Goal: Information Seeking & Learning: Learn about a topic

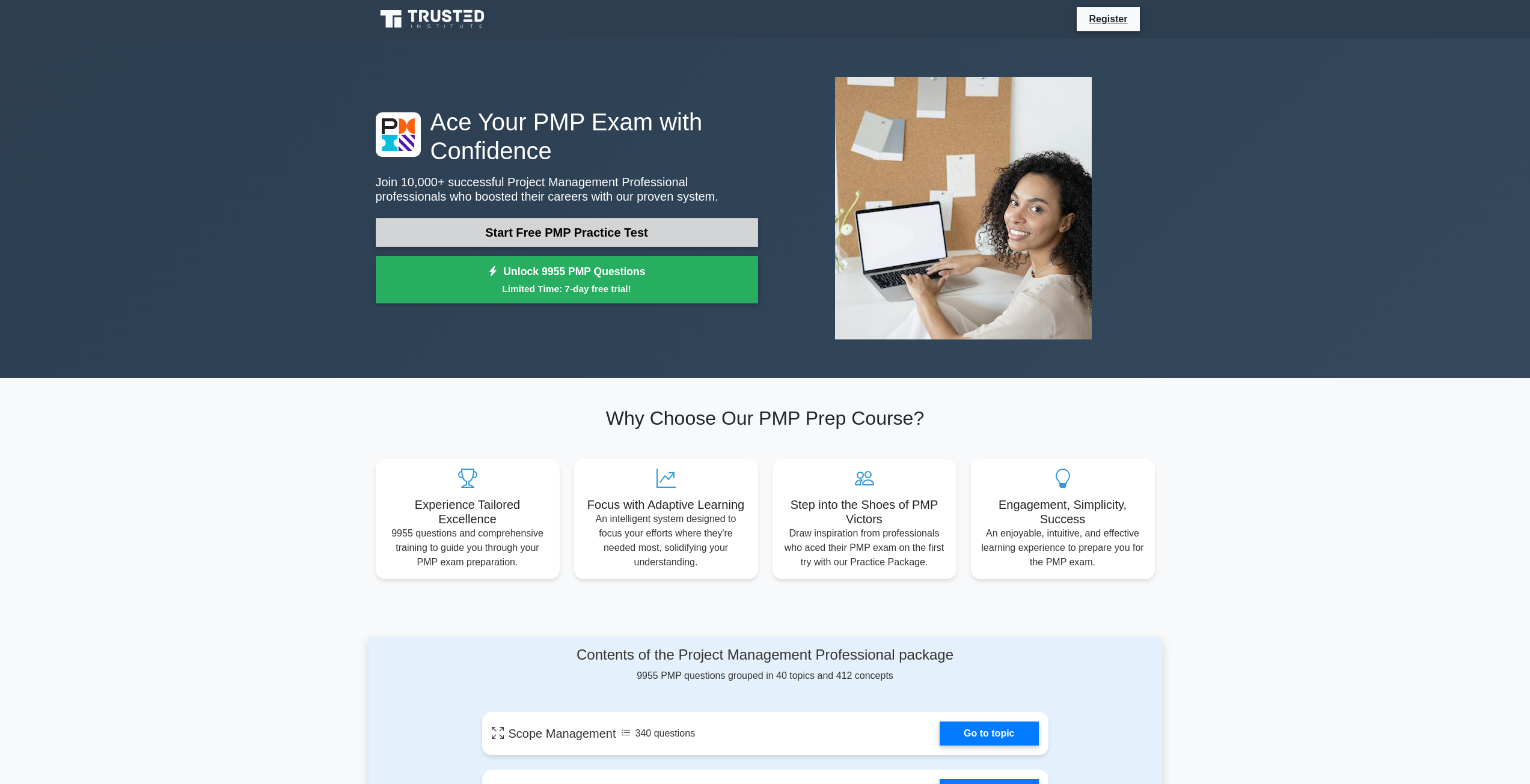
click at [527, 238] on link "Start Free PMP Practice Test" at bounding box center [567, 233] width 382 height 29
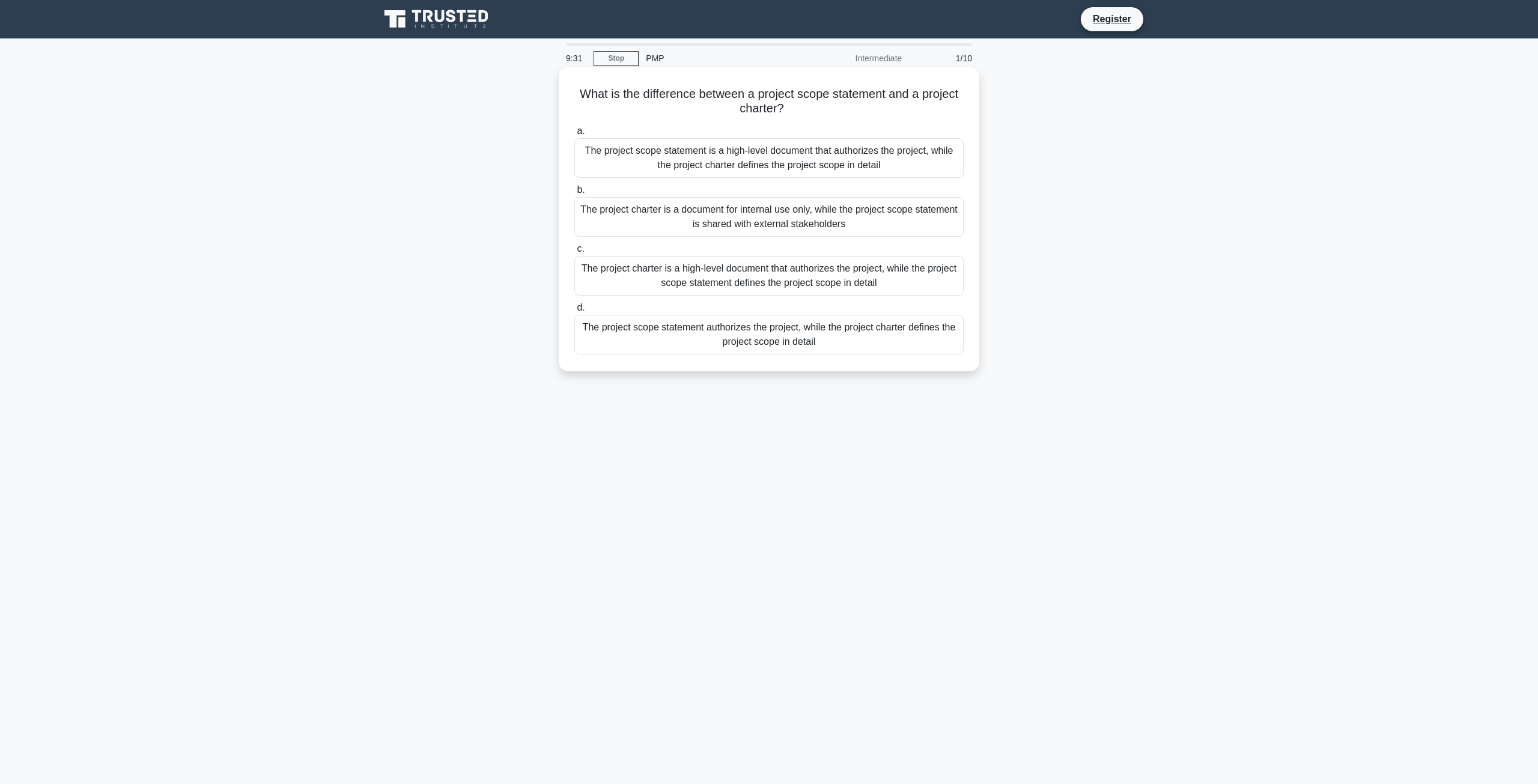
click at [616, 274] on div "The project charter is a high-level document that authorizes the project, while…" at bounding box center [769, 276] width 390 height 40
click at [575, 253] on input "c. The project charter is a high-level document that authorizes the project, wh…" at bounding box center [575, 249] width 0 height 8
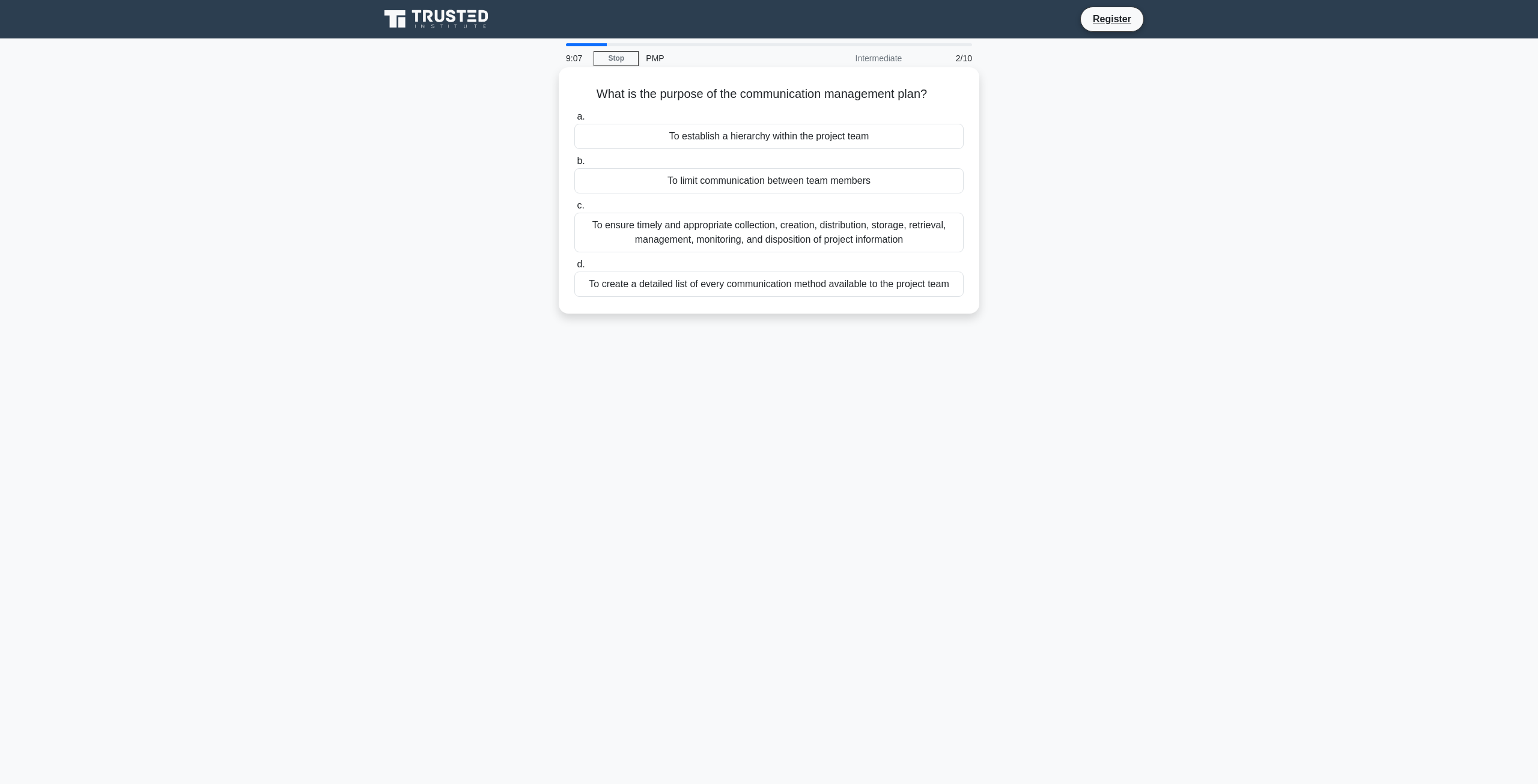
click at [751, 223] on div "To ensure timely and appropriate collection, creation, distribution, storage, r…" at bounding box center [769, 232] width 390 height 40
click at [575, 209] on input "c. To ensure timely and appropriate collection, creation, distribution, storage…" at bounding box center [575, 205] width 0 height 8
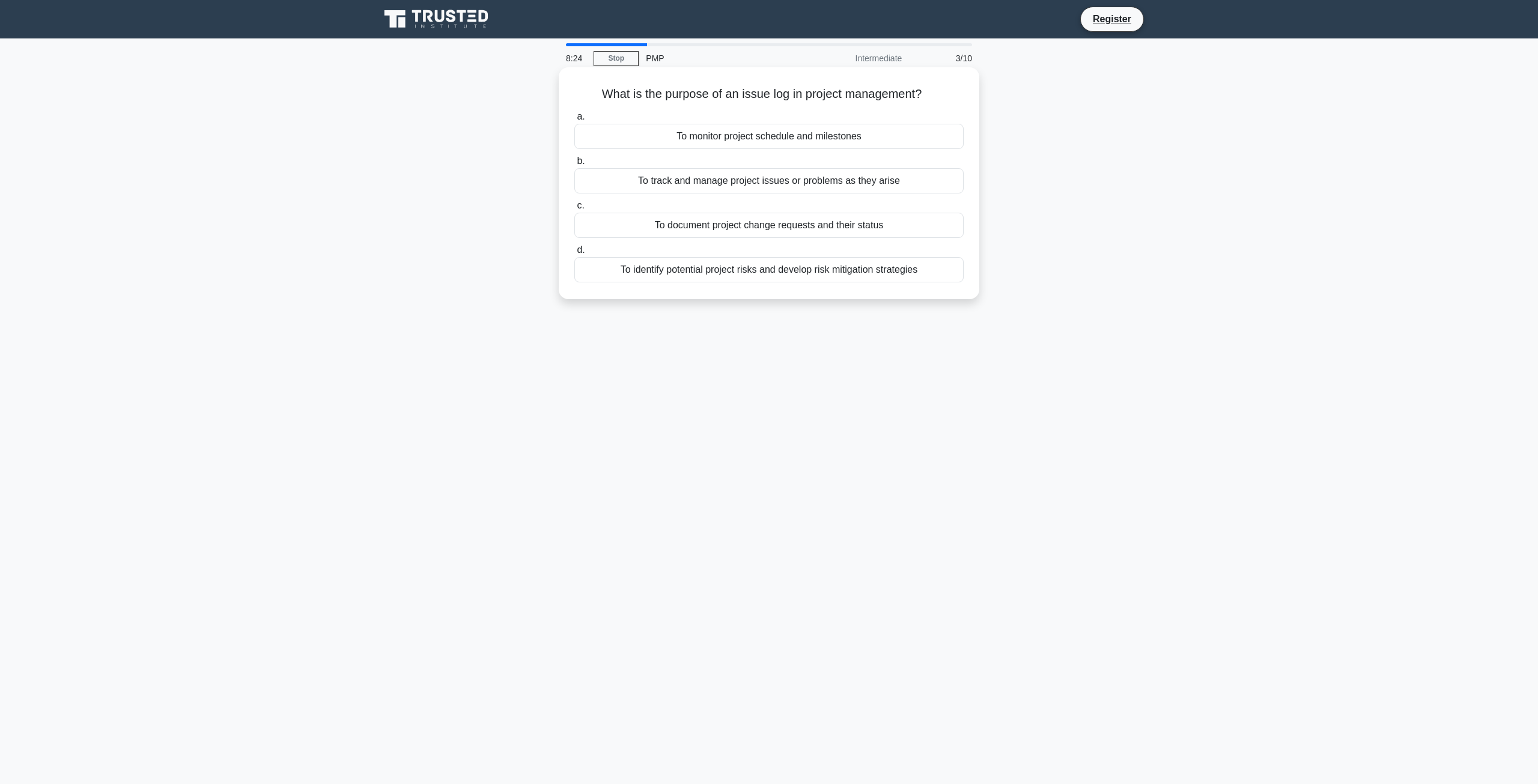
click at [845, 184] on div "To track and manage project issues or problems as they arise" at bounding box center [769, 181] width 390 height 25
click at [575, 166] on input "b. To track and manage project issues or problems as they arise" at bounding box center [575, 162] width 0 height 8
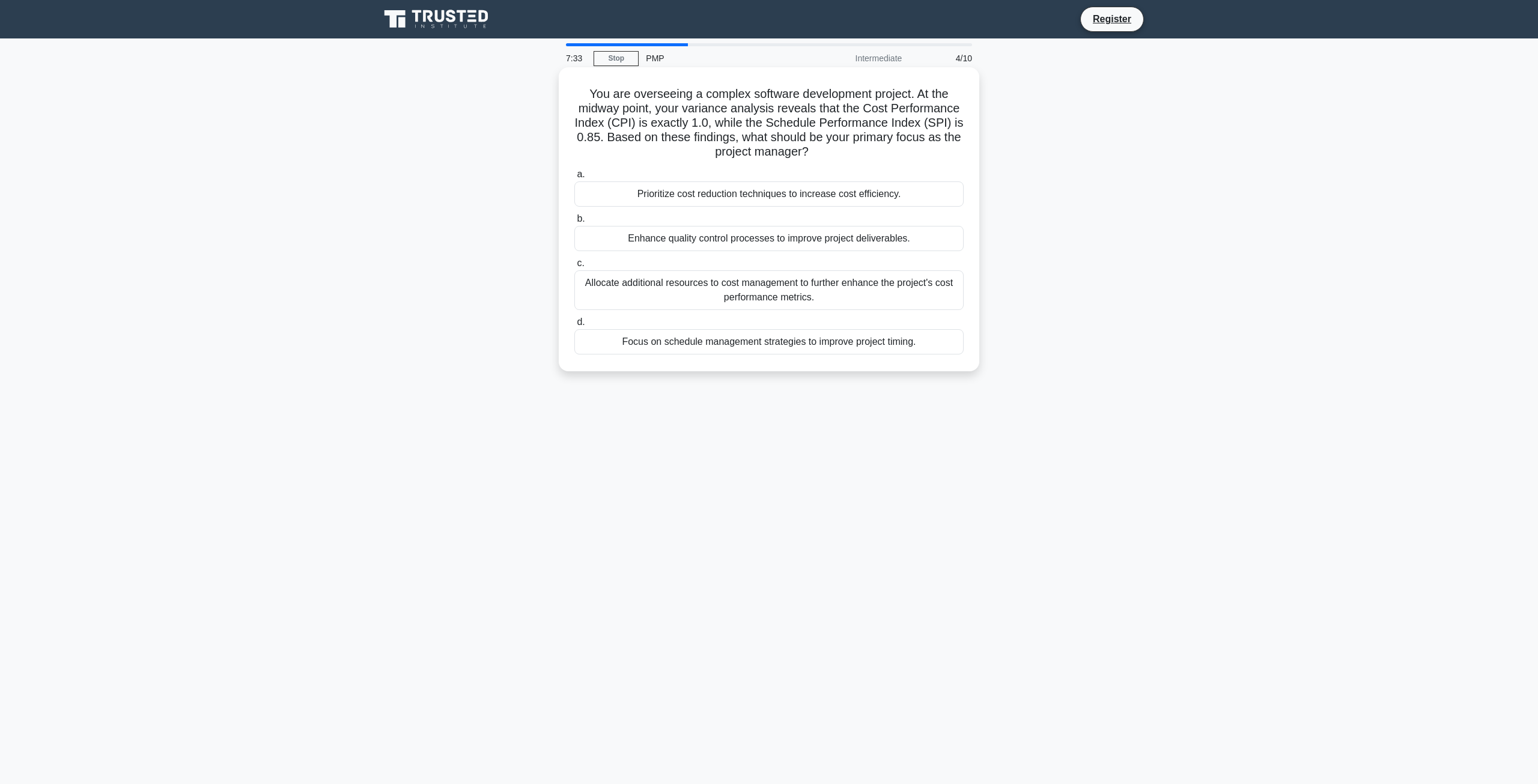
click at [768, 333] on div "Focus on schedule management strategies to improve project timing." at bounding box center [769, 342] width 390 height 25
click at [575, 326] on input "d. Focus on schedule management strategies to improve project timing." at bounding box center [575, 322] width 0 height 8
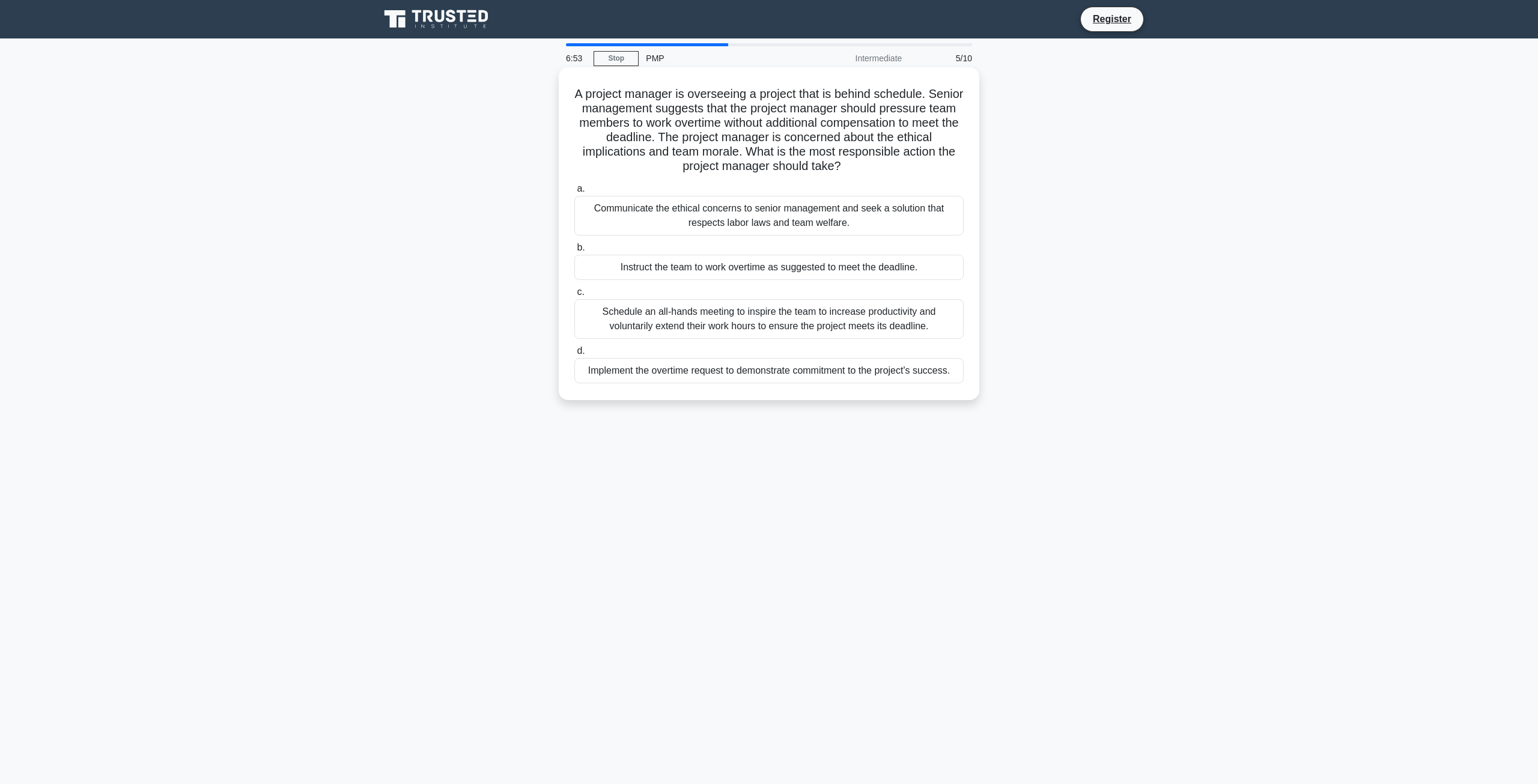
click at [740, 217] on div "Communicate the ethical concerns to senior management and seek a solution that …" at bounding box center [769, 215] width 390 height 40
click at [575, 193] on input "a. Communicate the ethical concerns to senior management and seek a solution th…" at bounding box center [575, 189] width 0 height 8
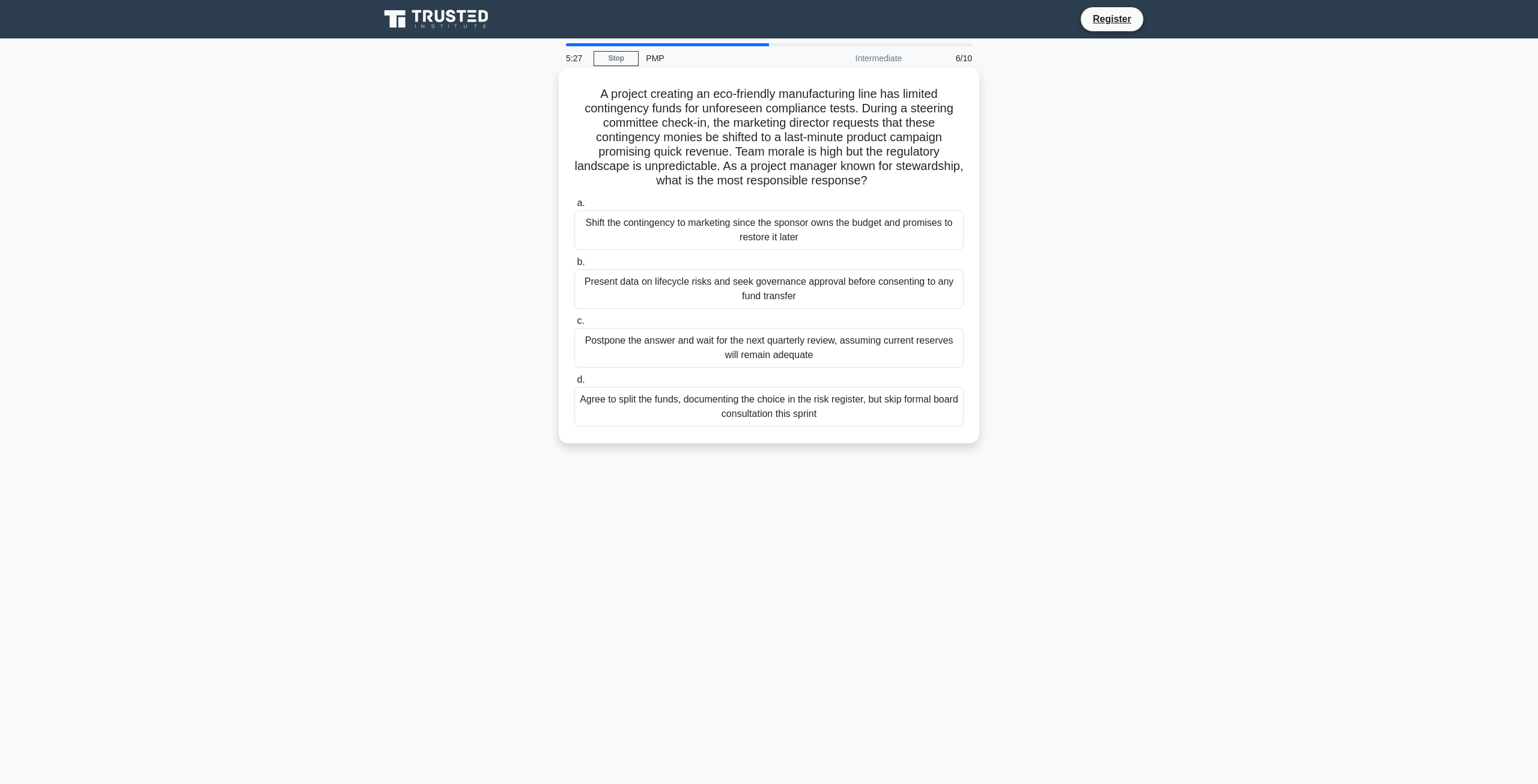
click at [651, 278] on div "Present data on lifecycle risks and seek governance approval before consenting …" at bounding box center [769, 288] width 390 height 40
click at [575, 266] on input "b. Present data on lifecycle risks and seek governance approval before consenti…" at bounding box center [575, 262] width 0 height 8
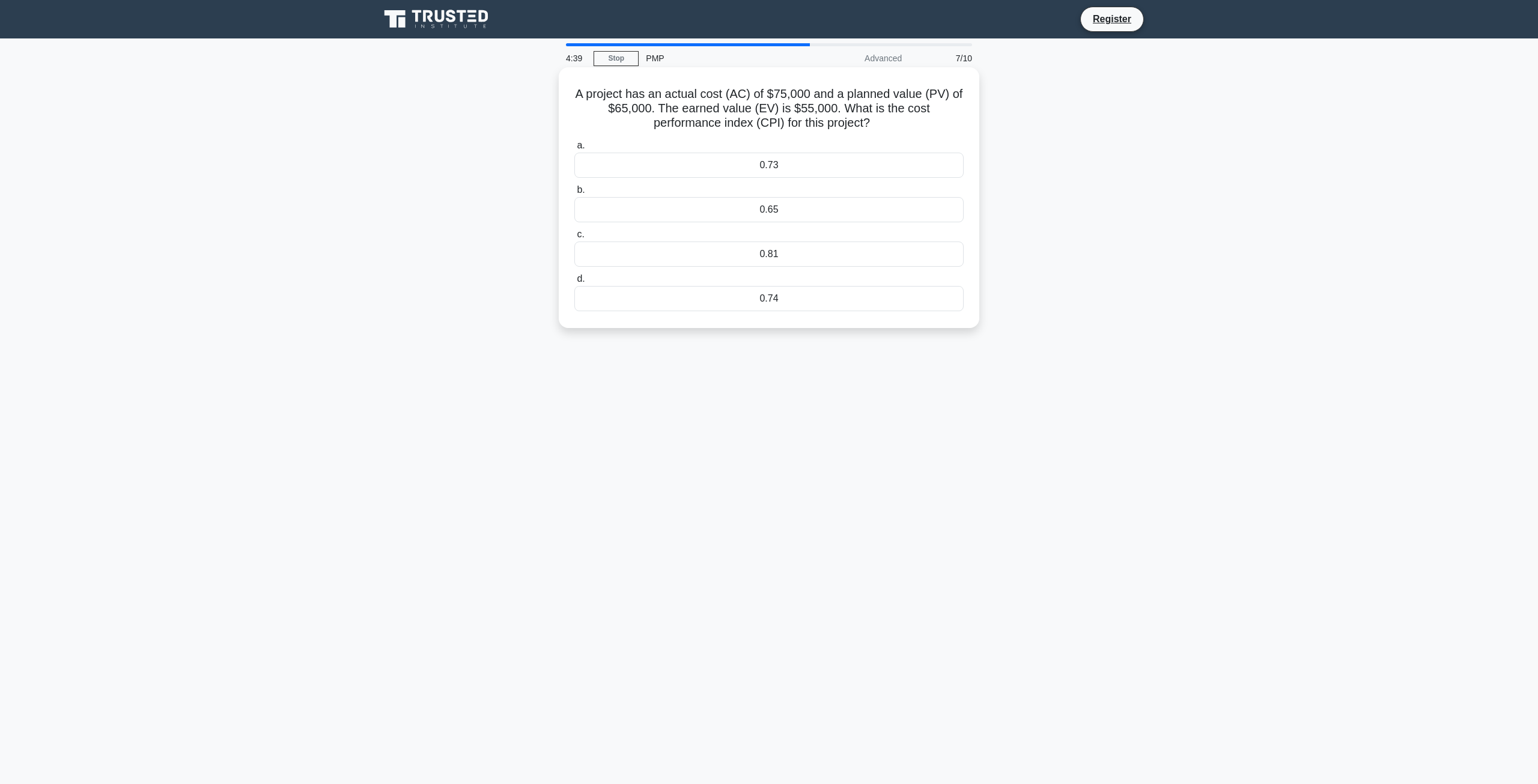
click at [792, 156] on div "0.73" at bounding box center [769, 166] width 390 height 25
click at [575, 150] on input "a. 0.73" at bounding box center [575, 146] width 0 height 8
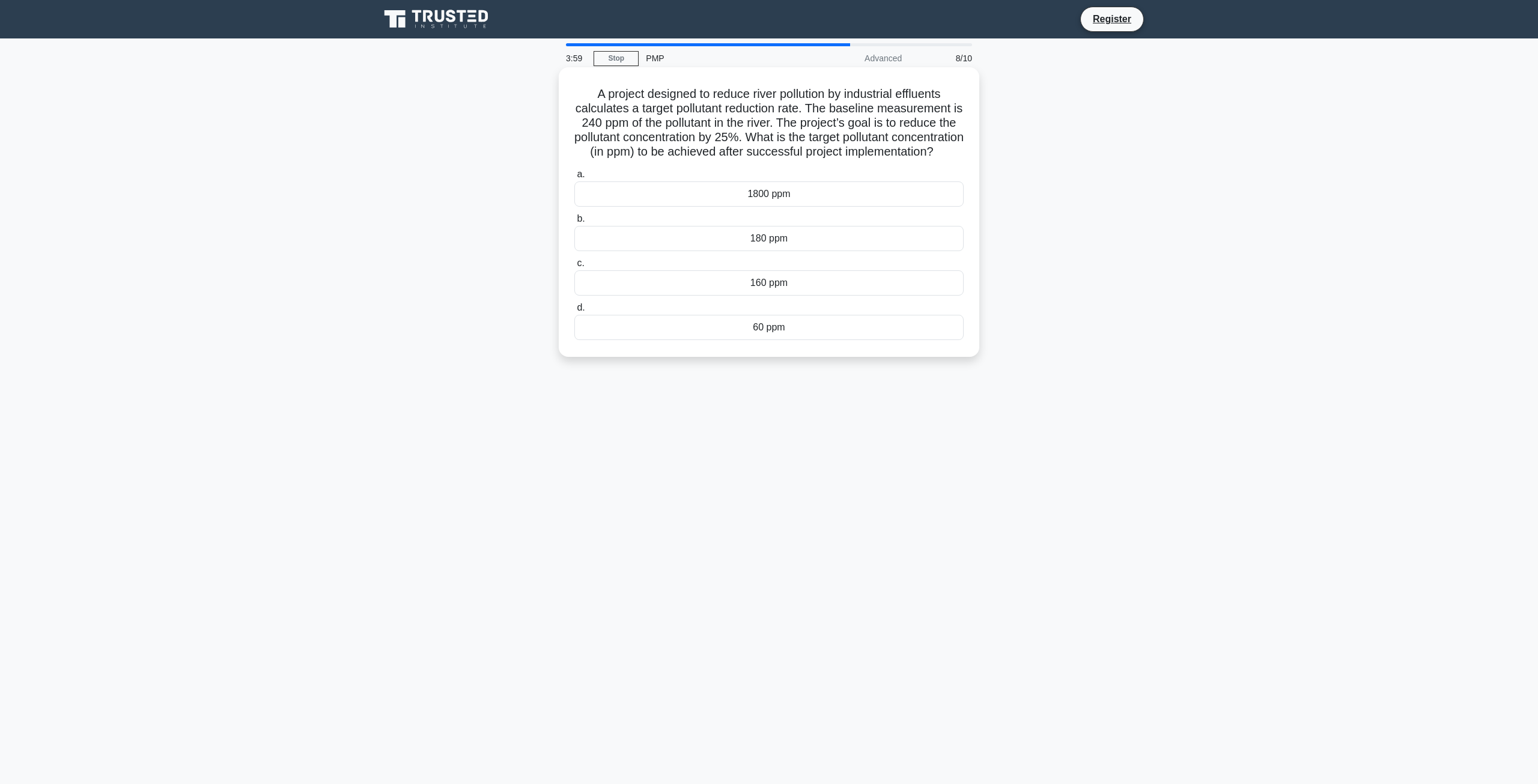
click at [753, 251] on div "180 ppm" at bounding box center [769, 239] width 390 height 25
click at [575, 223] on input "b. 180 ppm" at bounding box center [575, 219] width 0 height 8
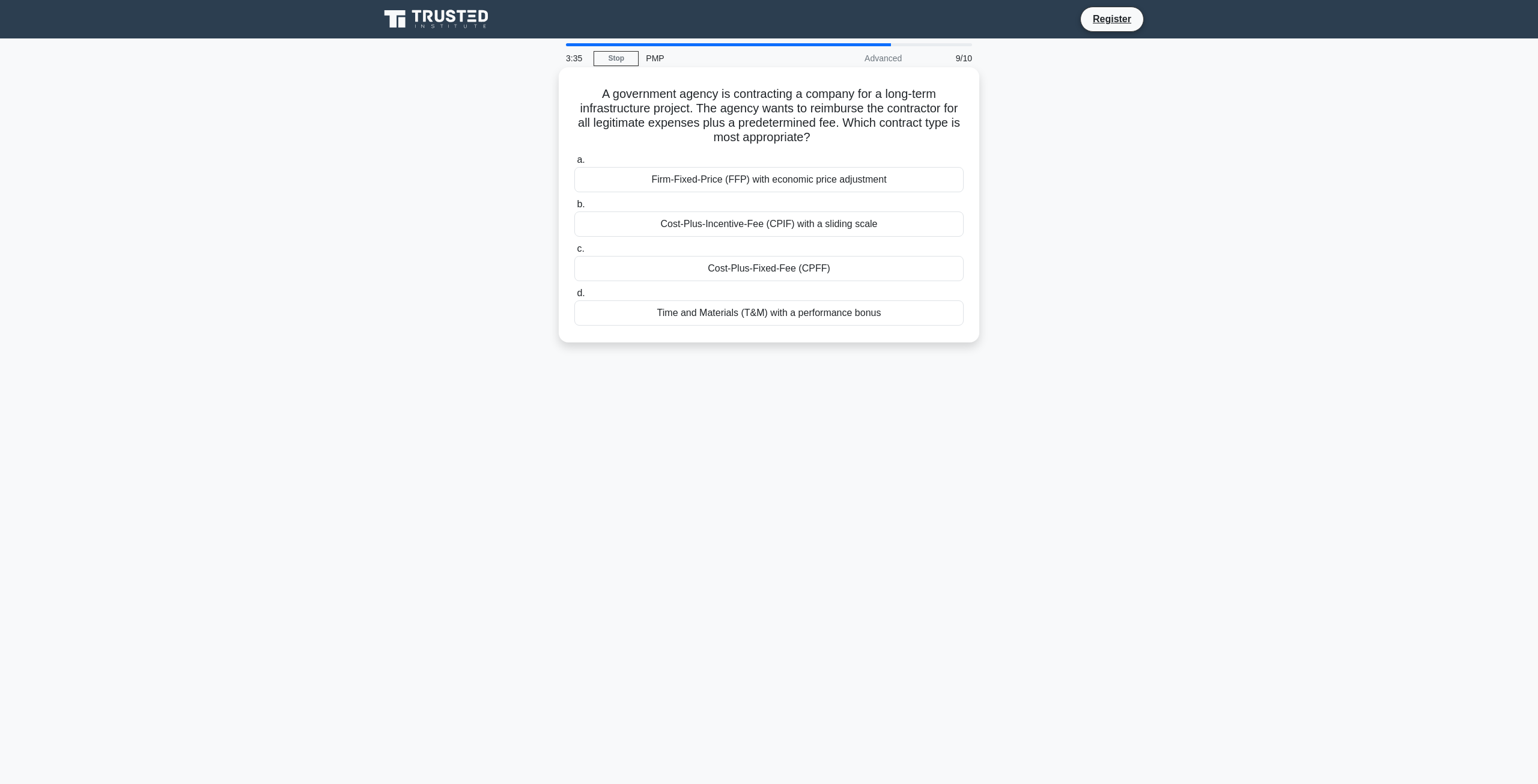
click at [781, 269] on div "Cost-Plus-Fixed-Fee (CPFF)" at bounding box center [769, 269] width 390 height 25
click at [575, 253] on input "c. Cost-Plus-Fixed-Fee (CPFF)" at bounding box center [575, 249] width 0 height 8
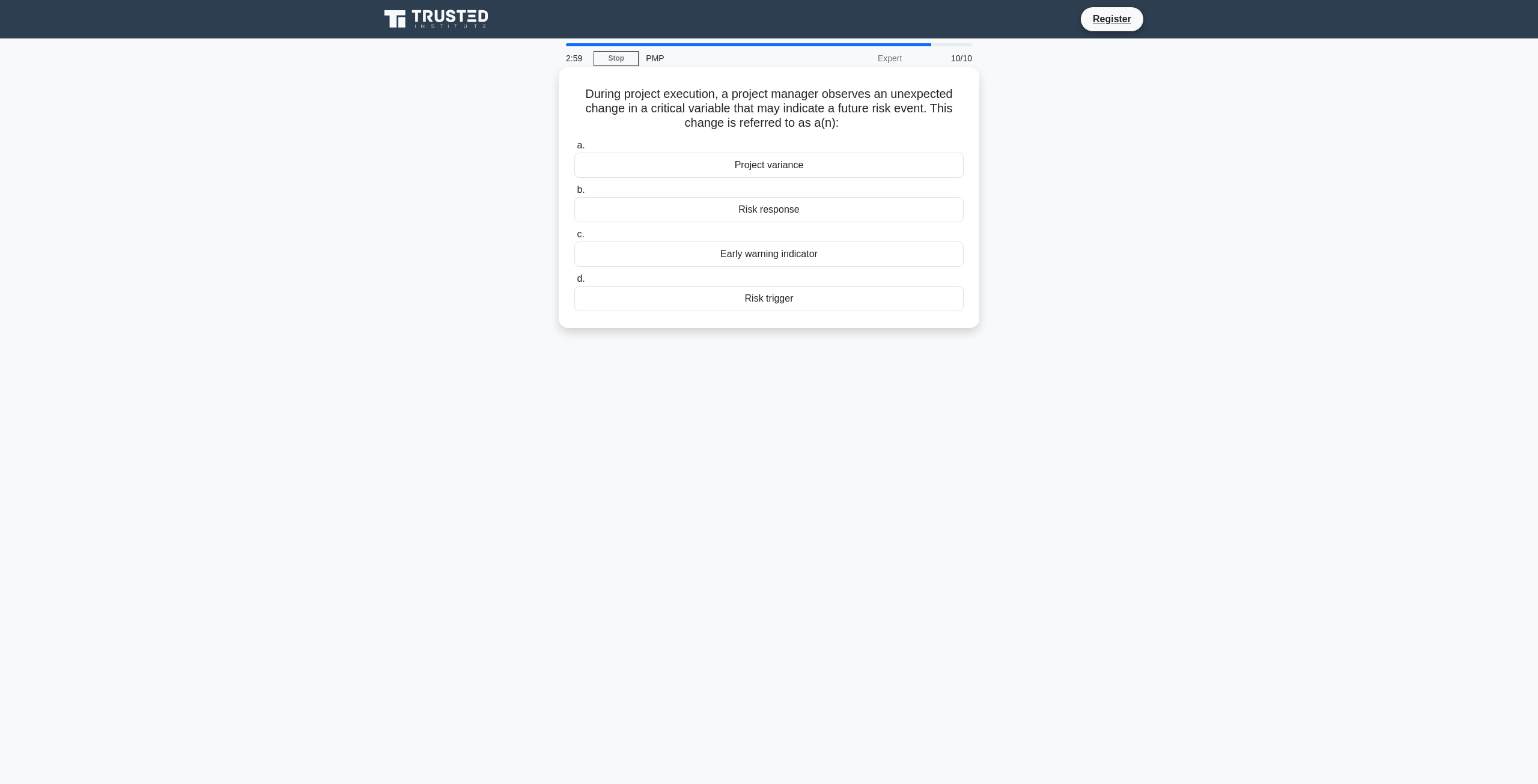
click at [802, 302] on div "Risk trigger" at bounding box center [769, 299] width 390 height 25
click at [575, 283] on input "d. Risk trigger" at bounding box center [575, 280] width 0 height 8
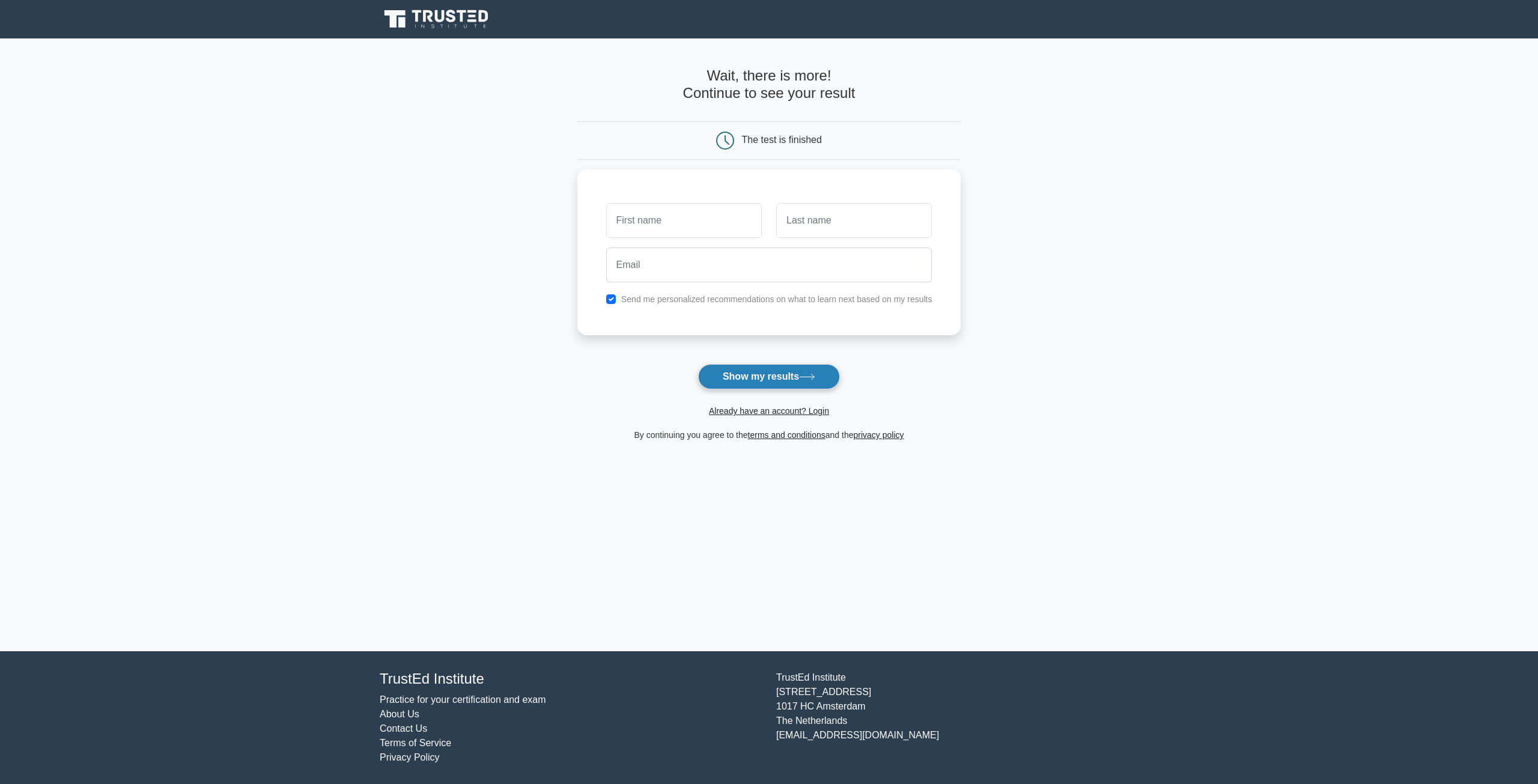
click at [780, 375] on button "Show my results" at bounding box center [769, 377] width 142 height 25
